Goal: Information Seeking & Learning: Learn about a topic

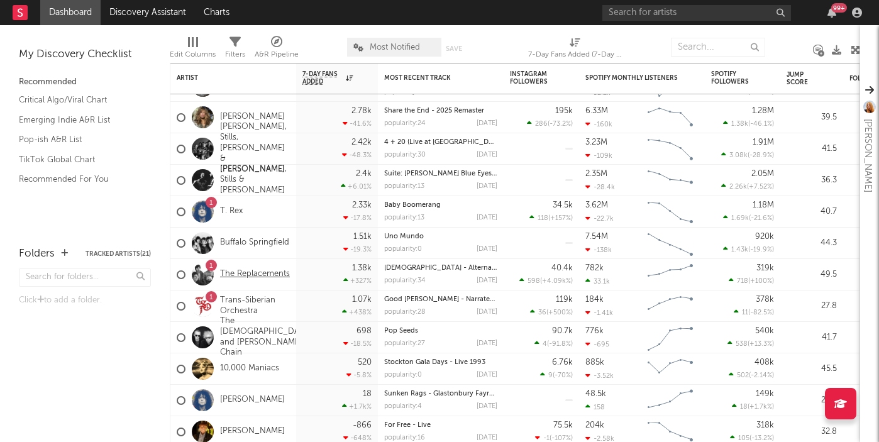
click at [250, 270] on link "The Replacements" at bounding box center [255, 274] width 70 height 11
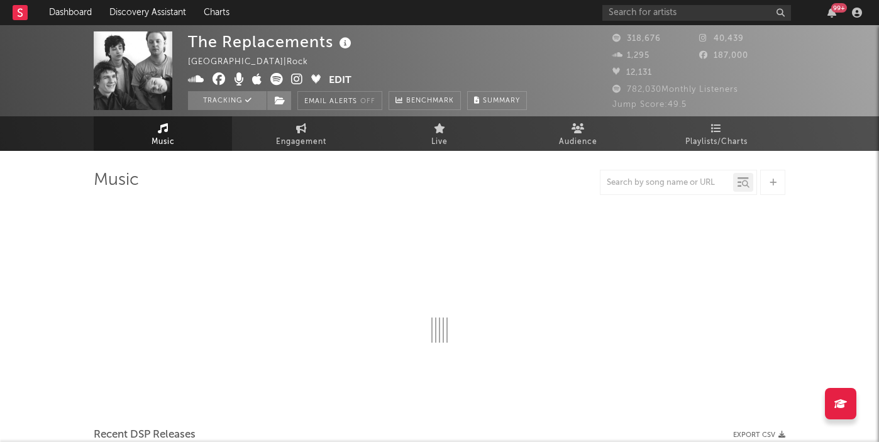
select select "6m"
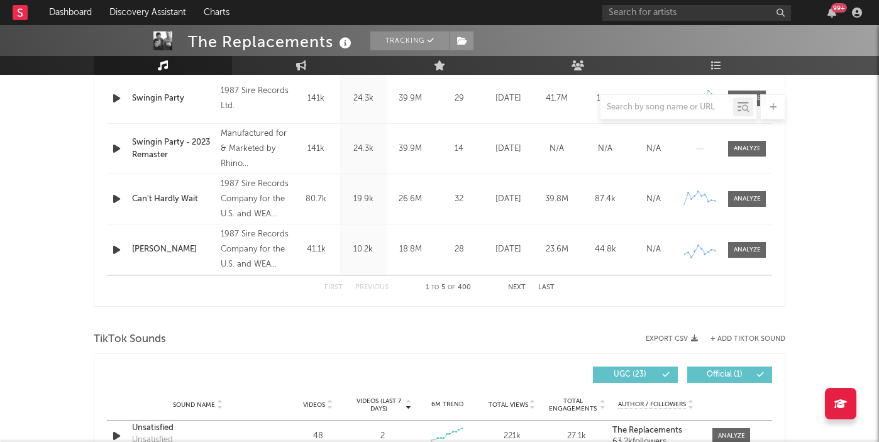
scroll to position [417, 0]
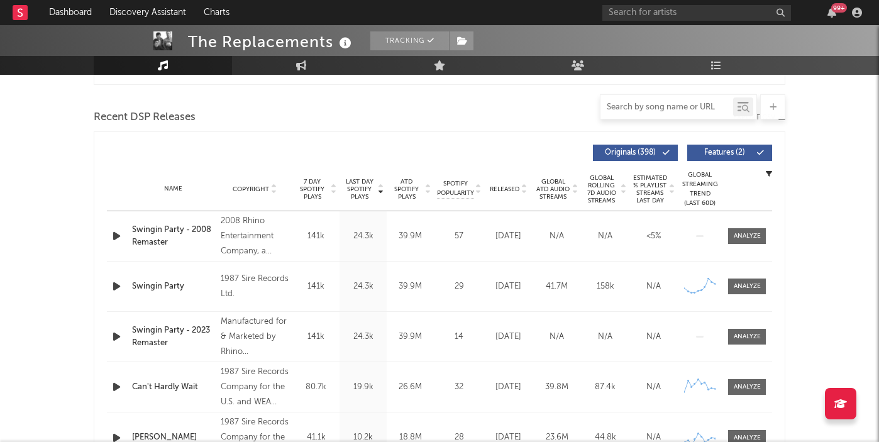
click at [633, 105] on input "text" at bounding box center [666, 107] width 133 height 10
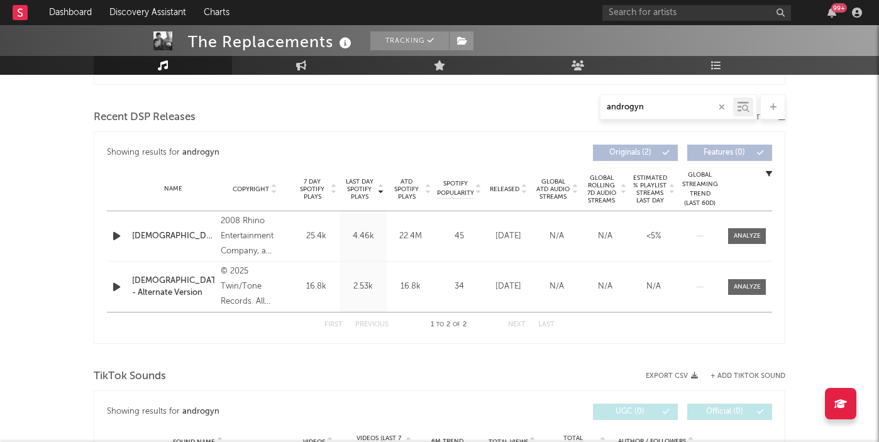
type input "androgyn"
click at [160, 284] on div "[DEMOGRAPHIC_DATA] - Alternate Version" at bounding box center [173, 287] width 82 height 25
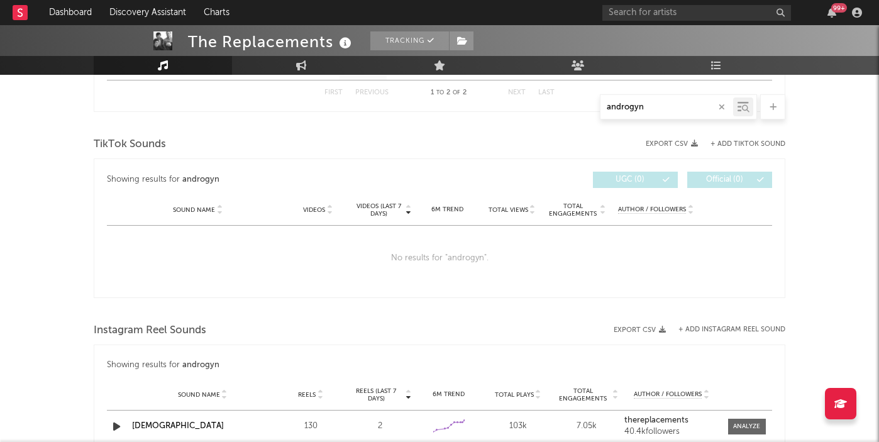
scroll to position [700, 0]
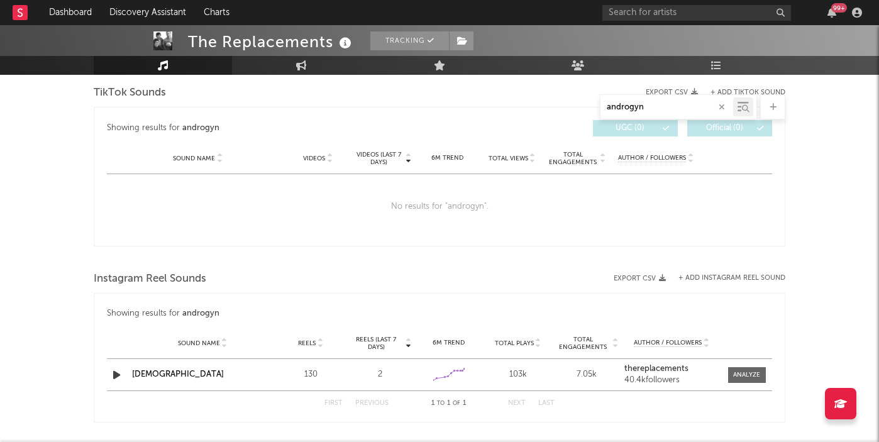
click at [672, 108] on input "androgyn" at bounding box center [666, 107] width 133 height 10
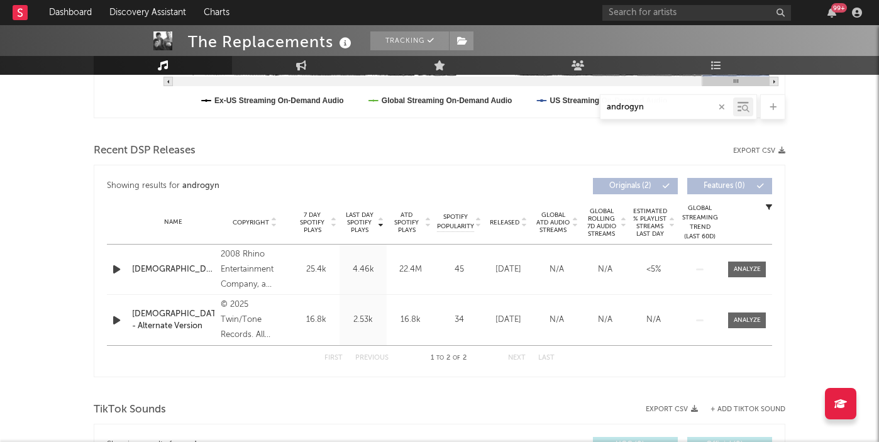
scroll to position [385, 0]
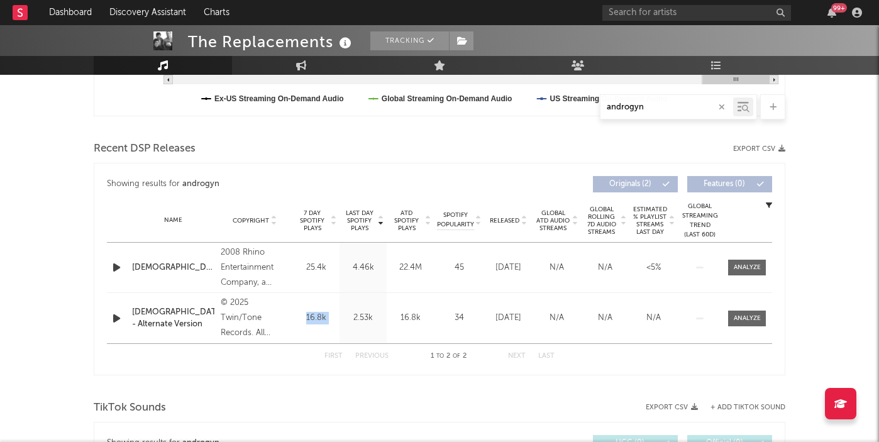
drag, startPoint x: 306, startPoint y: 322, endPoint x: 348, endPoint y: 314, distance: 42.8
click at [348, 314] on div "Name [DEMOGRAPHIC_DATA] - Alternate Version Copyright © 2025 Twin/Tone Records.…" at bounding box center [439, 318] width 665 height 50
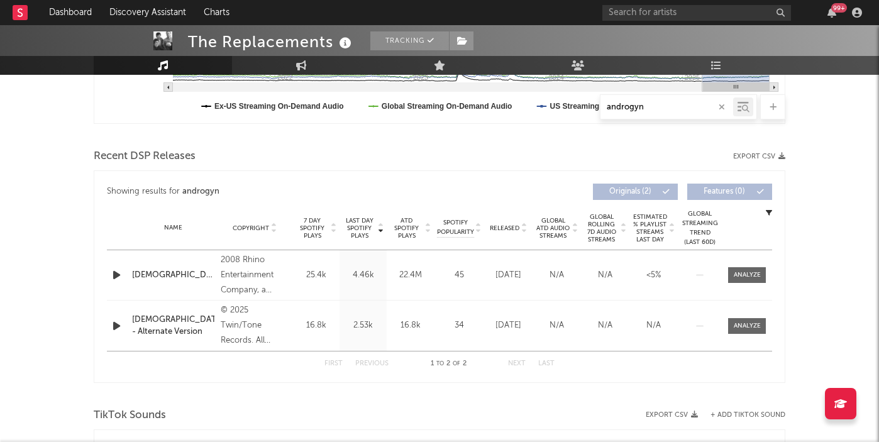
click at [452, 326] on div "34" at bounding box center [459, 325] width 44 height 13
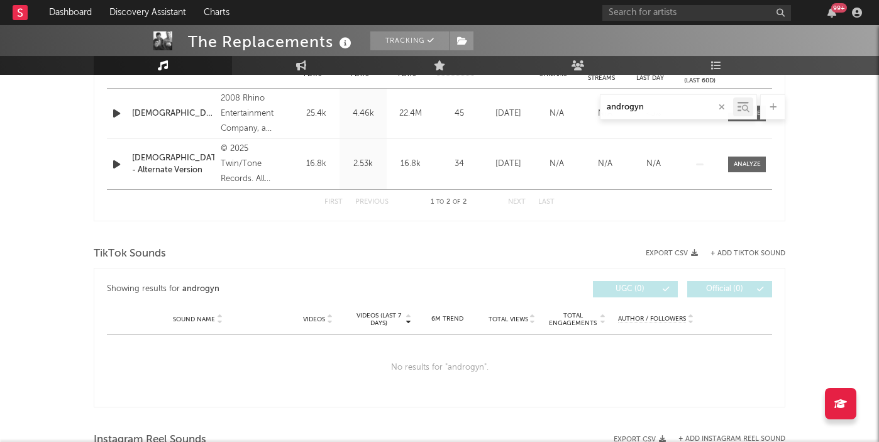
scroll to position [596, 0]
